Goal: Task Accomplishment & Management: Manage account settings

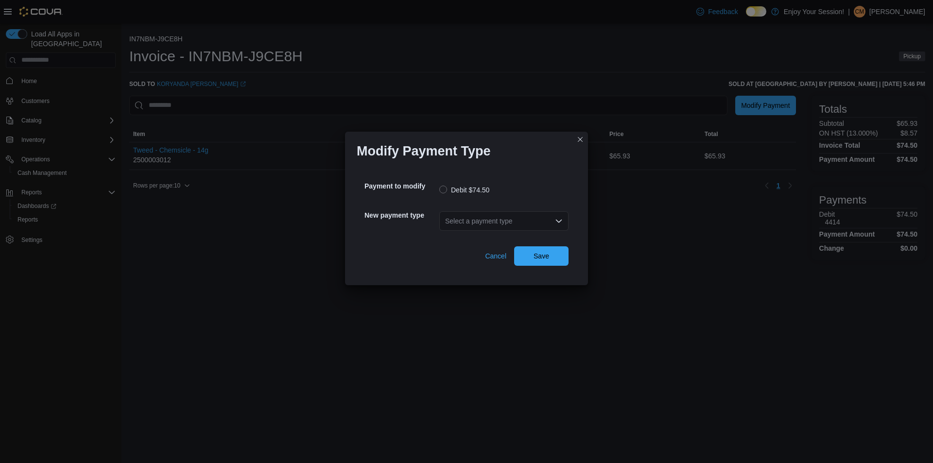
click at [481, 222] on div "Select a payment type" at bounding box center [503, 220] width 129 height 19
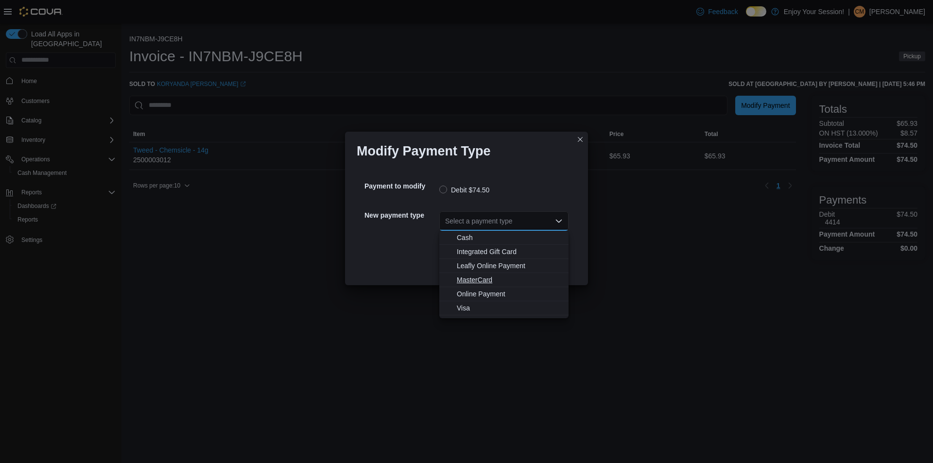
click at [480, 276] on span "MasterCard" at bounding box center [510, 280] width 106 height 10
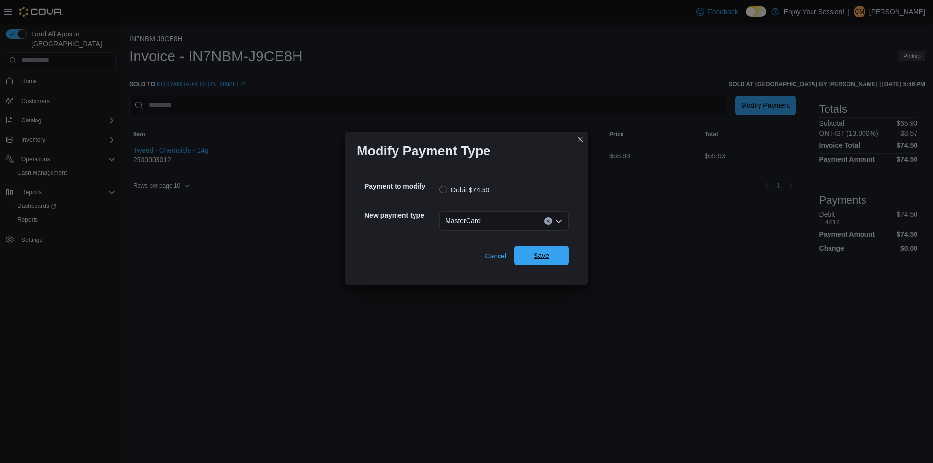
click at [531, 255] on span "Save" at bounding box center [541, 255] width 43 height 19
click at [464, 220] on div "Select a payment type" at bounding box center [503, 220] width 129 height 19
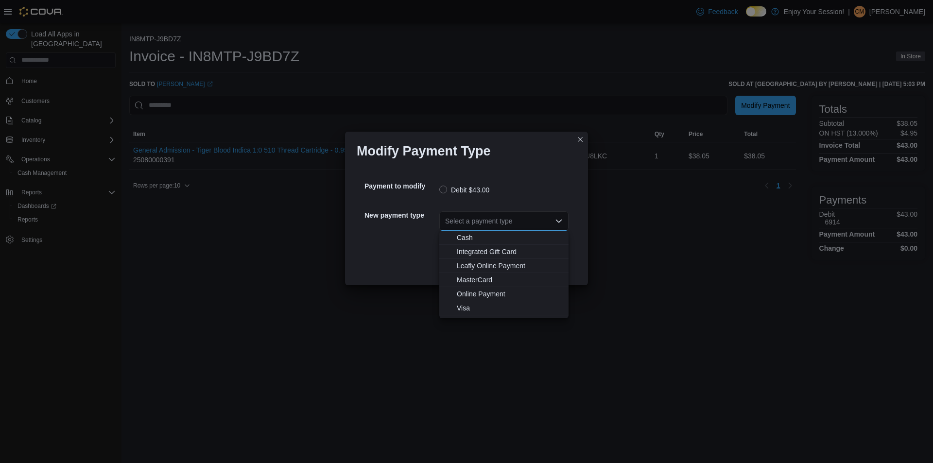
click at [469, 280] on span "MasterCard" at bounding box center [510, 280] width 106 height 10
click at [477, 278] on span "MasterCard" at bounding box center [510, 280] width 106 height 10
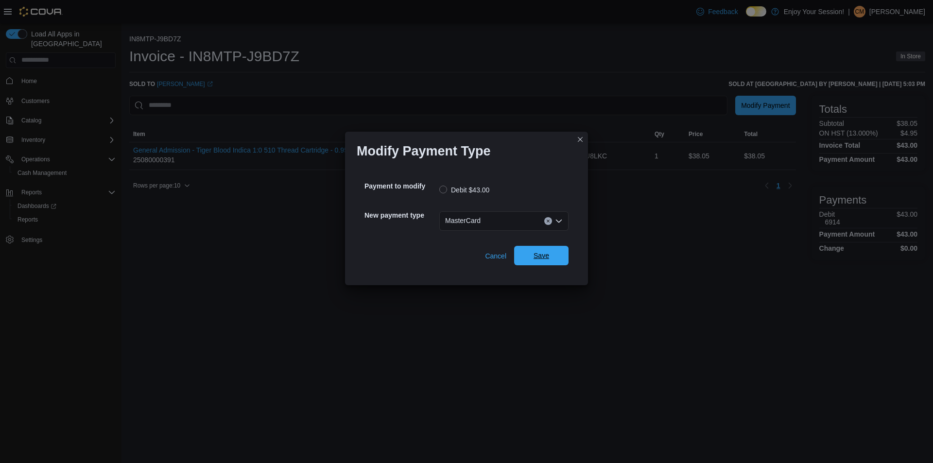
click at [544, 256] on span "Save" at bounding box center [542, 256] width 16 height 10
click at [486, 216] on div "Select a payment type" at bounding box center [503, 220] width 129 height 19
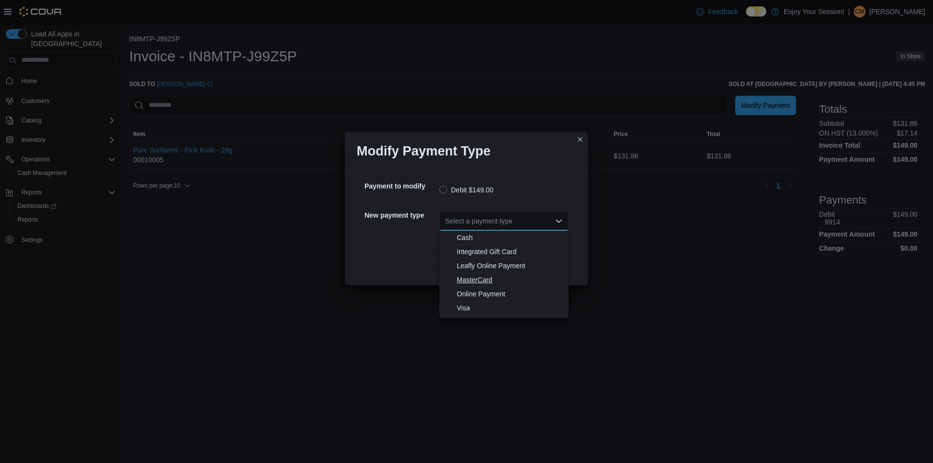
click at [473, 281] on span "MasterCard" at bounding box center [510, 280] width 106 height 10
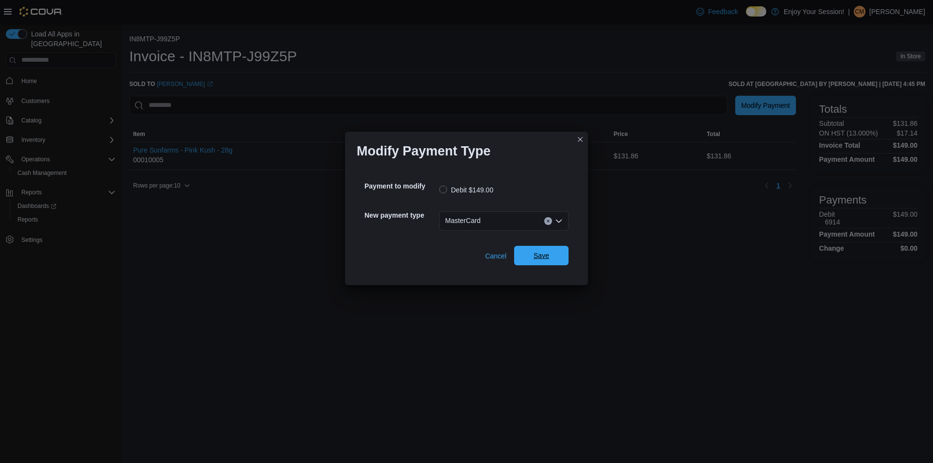
click at [546, 256] on span "Save" at bounding box center [542, 256] width 16 height 10
click at [457, 218] on div "Select a payment type" at bounding box center [503, 220] width 129 height 19
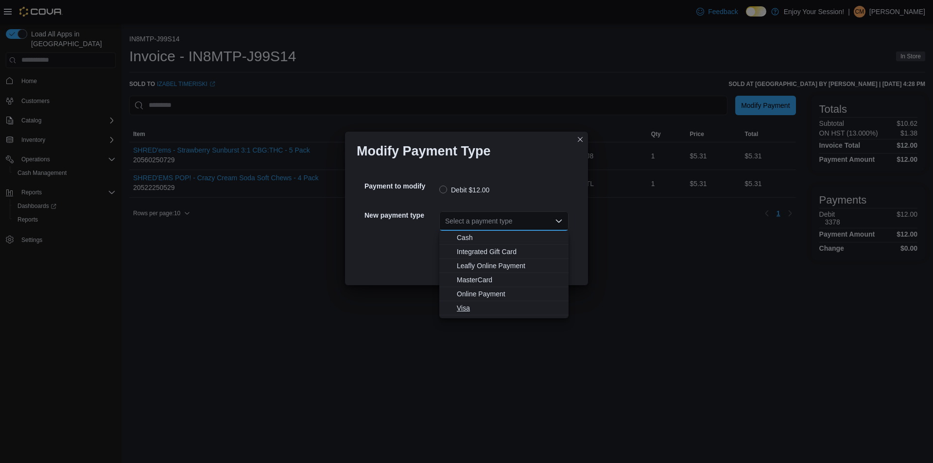
click at [458, 309] on span "Visa" at bounding box center [510, 308] width 106 height 10
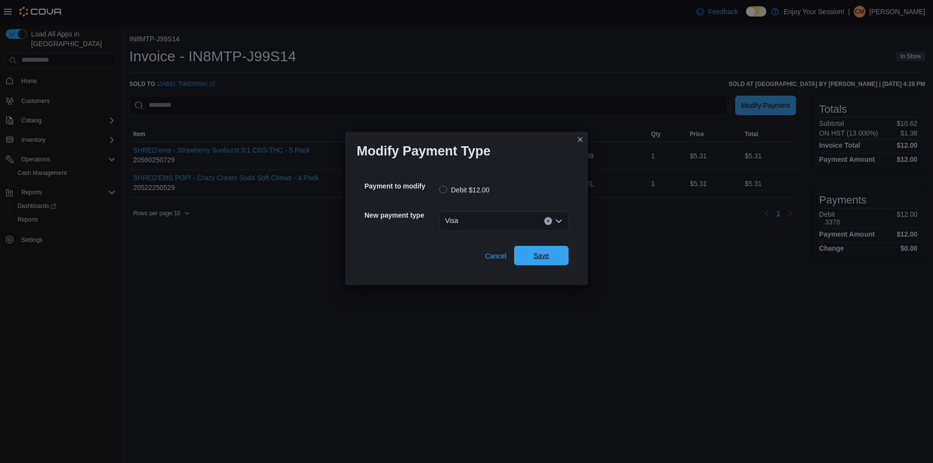
click at [546, 253] on span "Save" at bounding box center [542, 256] width 16 height 10
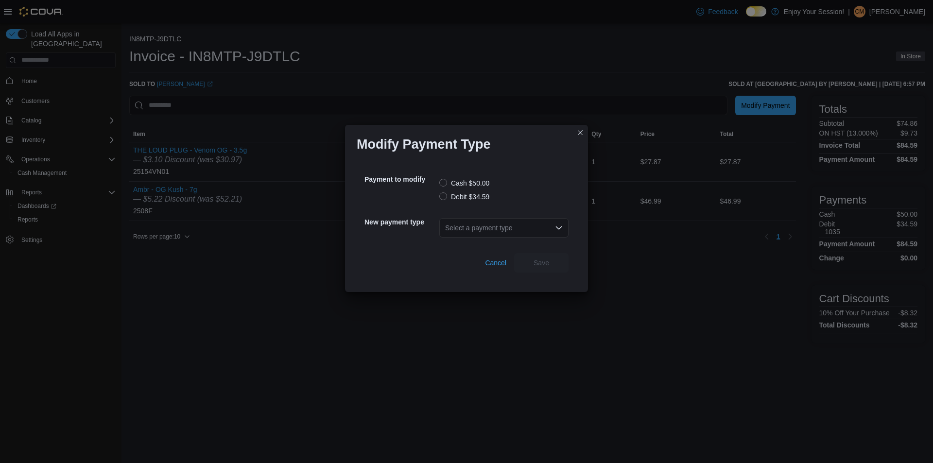
click at [463, 200] on label "Debit $34.59" at bounding box center [464, 197] width 50 height 12
click at [521, 226] on div "Select a payment type" at bounding box center [503, 227] width 129 height 19
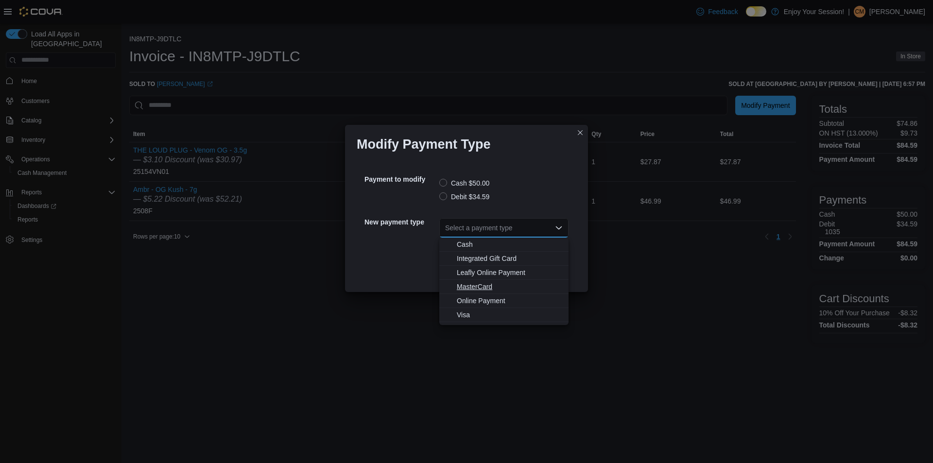
click at [483, 285] on span "MasterCard" at bounding box center [510, 287] width 106 height 10
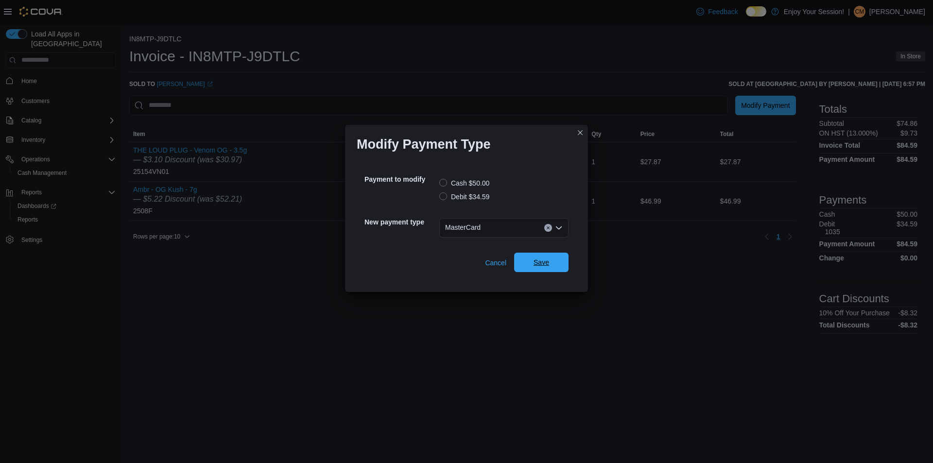
click at [523, 262] on span "Save" at bounding box center [541, 262] width 43 height 19
